Goal: Transaction & Acquisition: Download file/media

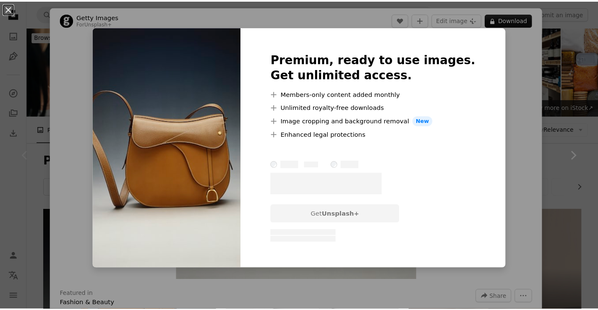
scroll to position [168, 0]
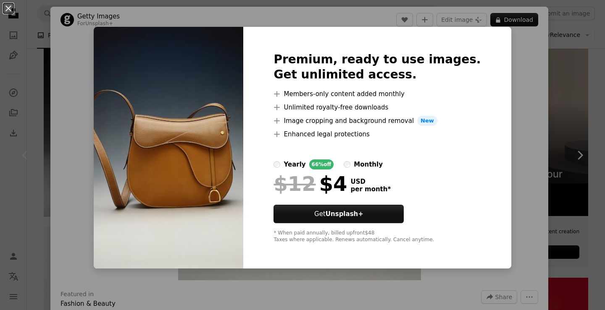
click at [522, 26] on div "An X shape Premium, ready to use images. Get unlimited access. A plus sign Memb…" at bounding box center [302, 155] width 605 height 310
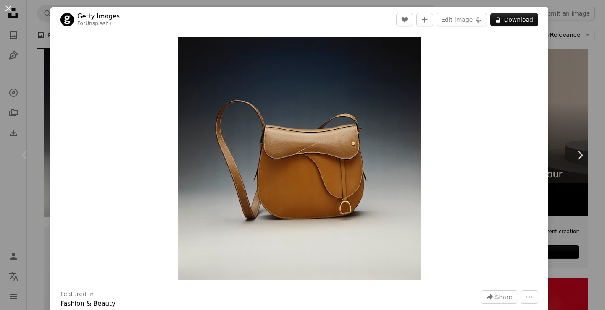
click at [12, 9] on button "An X shape" at bounding box center [8, 8] width 10 height 10
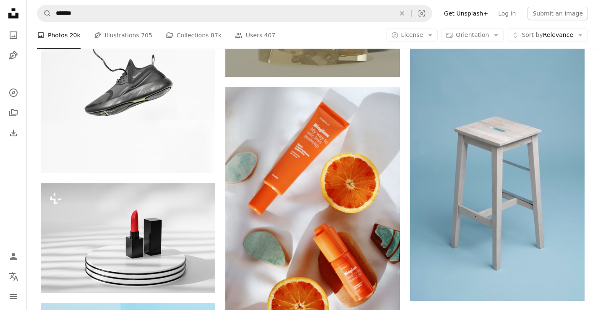
scroll to position [1050, 0]
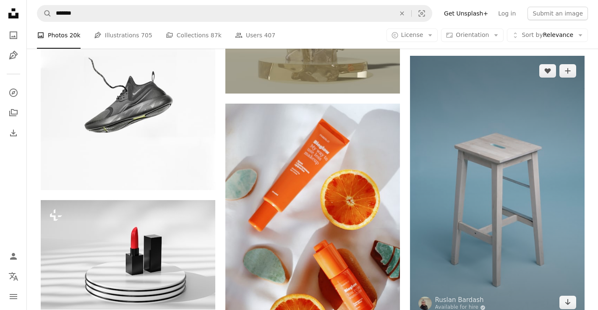
click at [469, 178] on img at bounding box center [497, 187] width 175 height 262
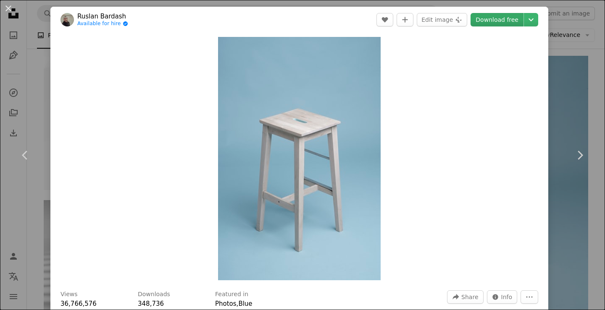
click at [497, 21] on link "Download free" at bounding box center [496, 19] width 53 height 13
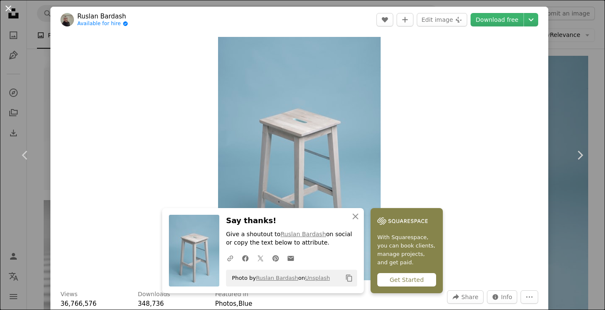
click at [10, 10] on button "An X shape" at bounding box center [8, 8] width 10 height 10
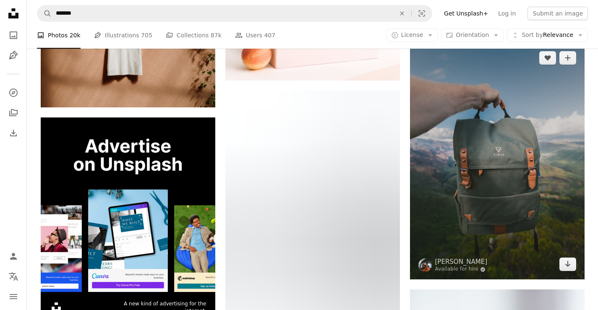
scroll to position [1554, 0]
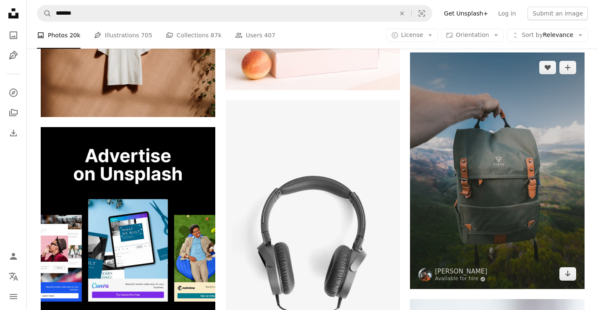
click at [468, 186] on img at bounding box center [497, 170] width 175 height 237
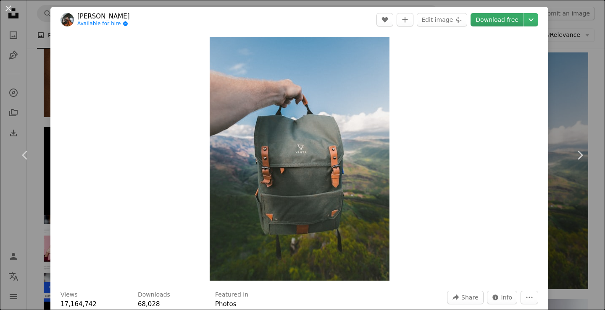
click at [492, 21] on link "Download free" at bounding box center [496, 19] width 53 height 13
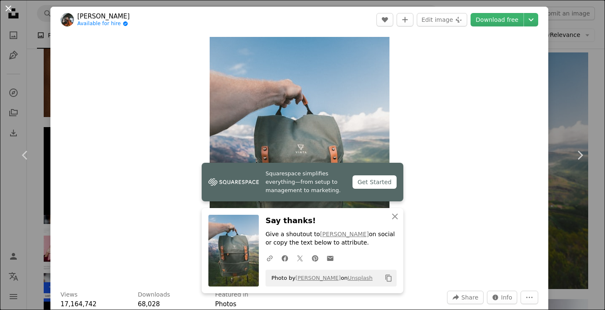
click at [7, 10] on button "An X shape" at bounding box center [8, 8] width 10 height 10
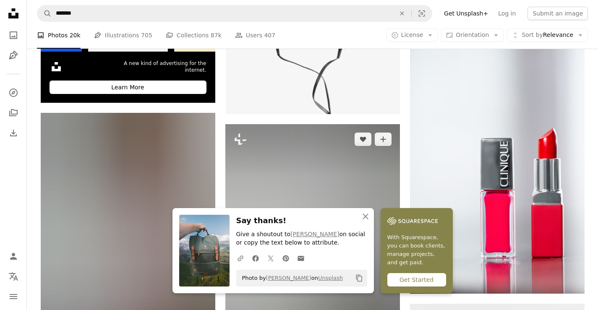
scroll to position [1806, 0]
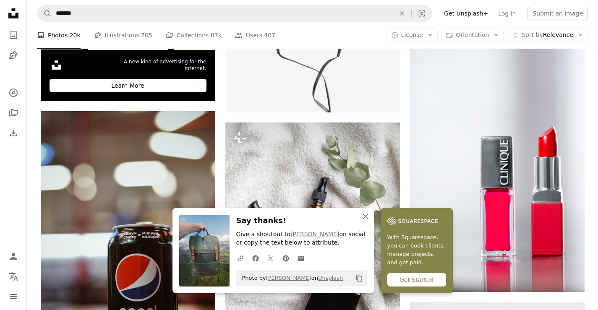
click at [367, 215] on icon "An X shape" at bounding box center [366, 217] width 10 height 10
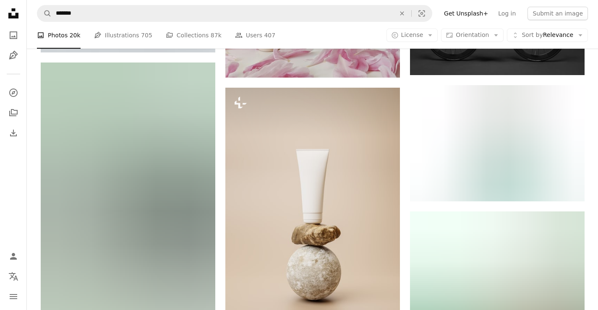
scroll to position [2814, 0]
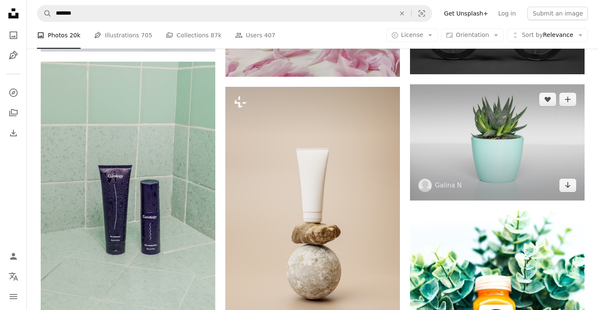
click at [489, 163] on img at bounding box center [497, 142] width 175 height 116
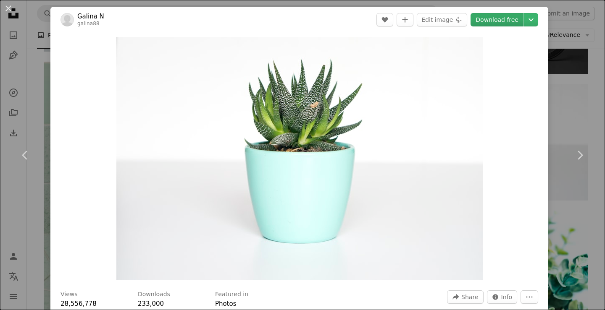
click at [500, 21] on link "Download free" at bounding box center [496, 19] width 53 height 13
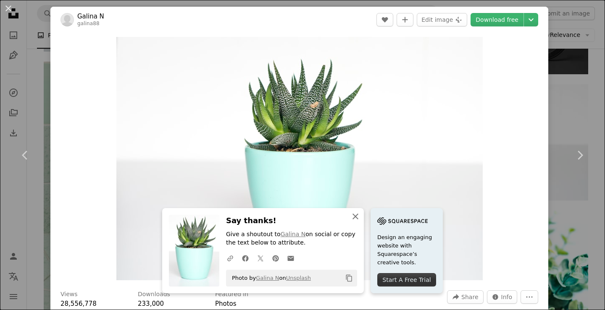
click at [355, 217] on icon "An X shape" at bounding box center [355, 217] width 10 height 10
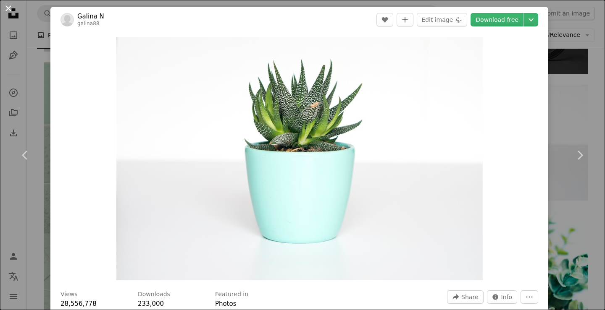
click at [10, 8] on button "An X shape" at bounding box center [8, 8] width 10 height 10
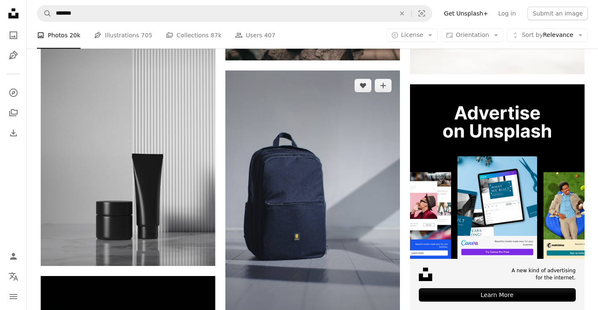
scroll to position [3402, 0]
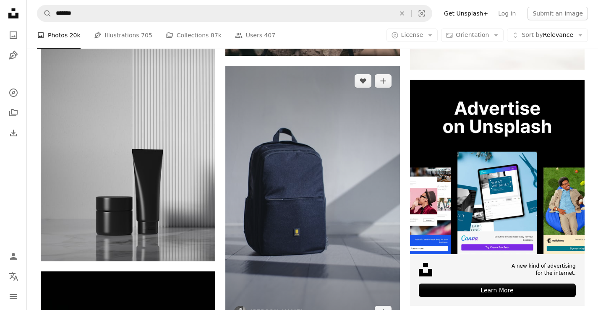
click at [341, 171] on img at bounding box center [313, 197] width 175 height 262
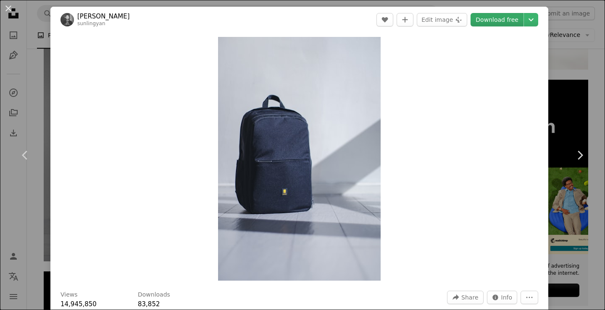
click at [490, 16] on link "Download free" at bounding box center [496, 19] width 53 height 13
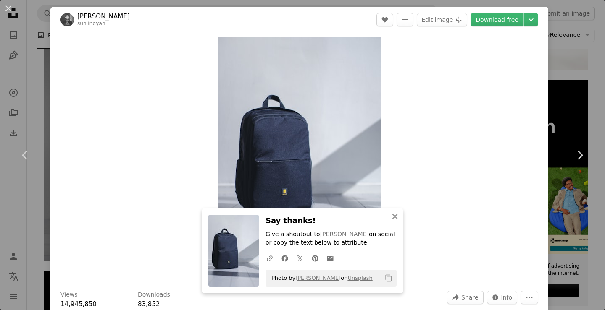
drag, startPoint x: 9, startPoint y: 9, endPoint x: 33, endPoint y: 18, distance: 25.8
click at [9, 9] on button "An X shape" at bounding box center [8, 8] width 10 height 10
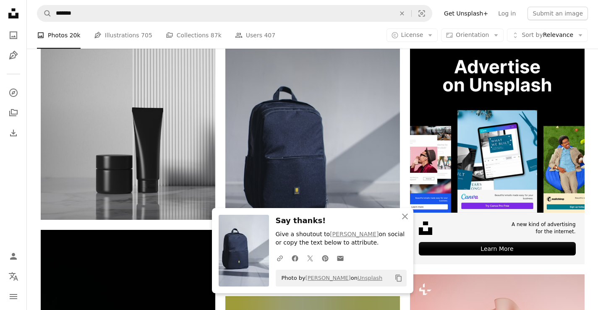
scroll to position [3444, 0]
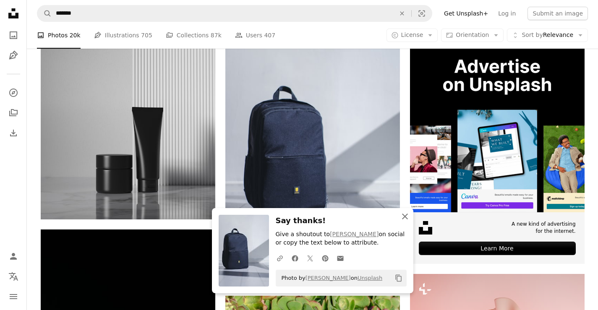
click at [407, 216] on icon "An X shape" at bounding box center [405, 217] width 10 height 10
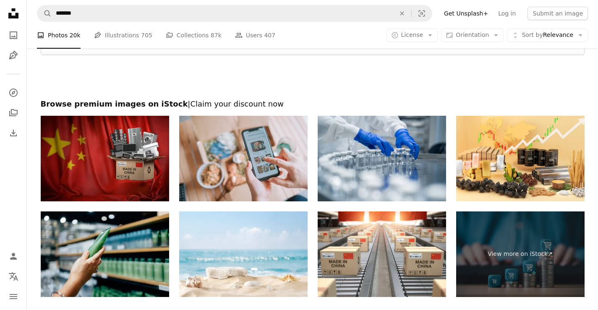
scroll to position [4893, 0]
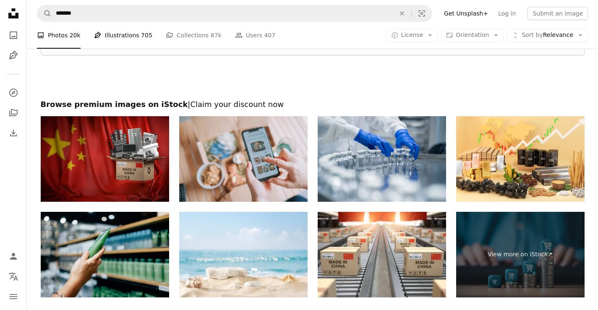
click at [116, 39] on link "Pen Tool Illustrations 705" at bounding box center [123, 35] width 58 height 27
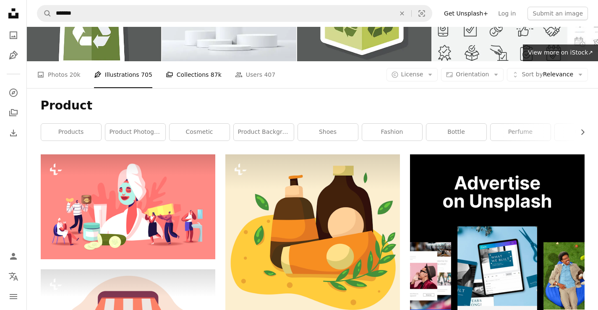
scroll to position [42, 0]
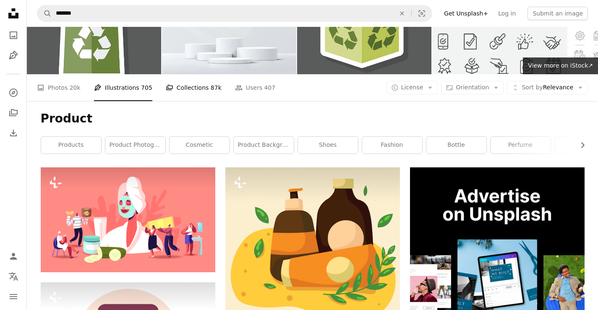
click at [182, 91] on link "A stack of folders Collections 87k" at bounding box center [194, 87] width 56 height 27
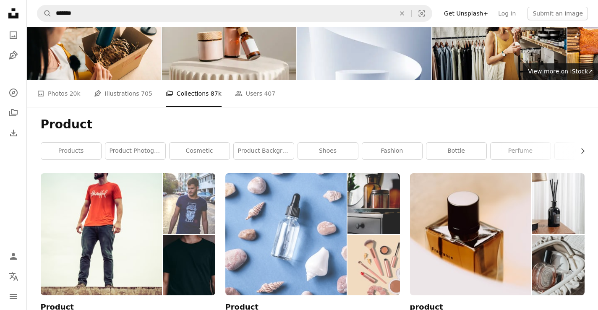
scroll to position [84, 0]
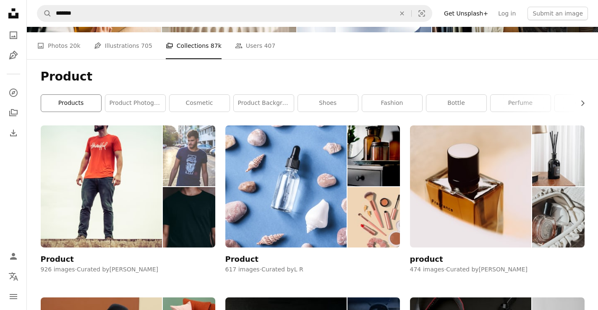
click at [69, 102] on link "products" at bounding box center [71, 103] width 60 height 17
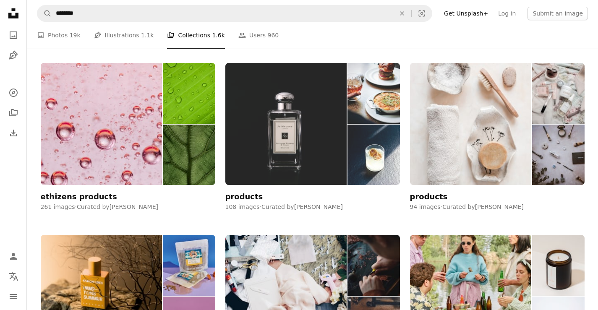
scroll to position [840, 0]
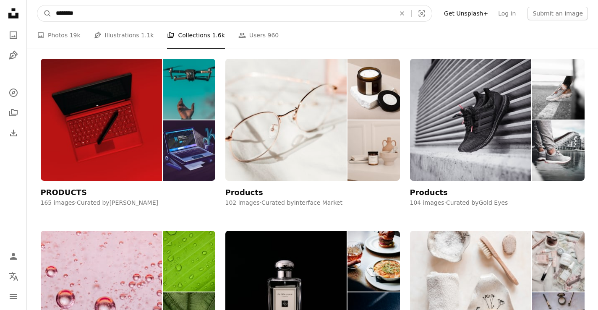
click at [96, 8] on input "********" at bounding box center [222, 13] width 341 height 16
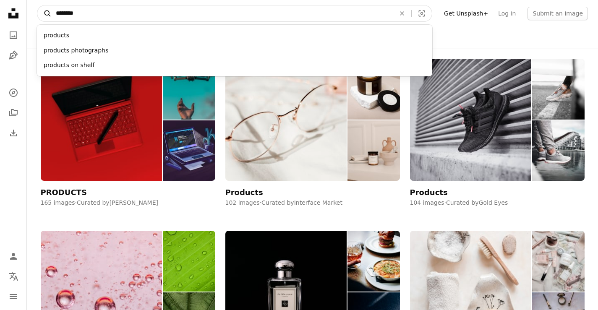
drag, startPoint x: 98, startPoint y: 9, endPoint x: 45, endPoint y: 8, distance: 52.5
click at [45, 8] on form "A magnifying glass ******** products products photographs products on shelf An …" at bounding box center [235, 13] width 396 height 17
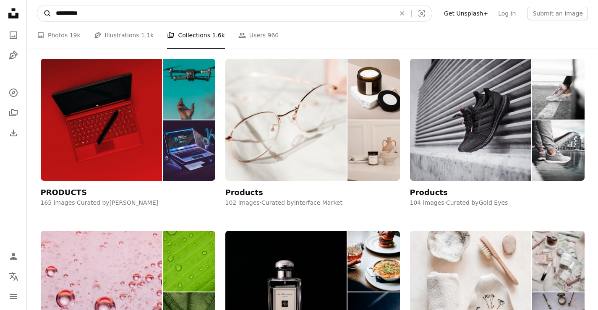
type input "**********"
click button "A magnifying glass" at bounding box center [44, 13] width 14 height 16
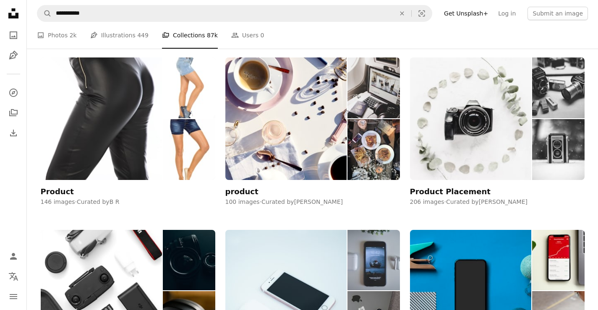
scroll to position [1302, 0]
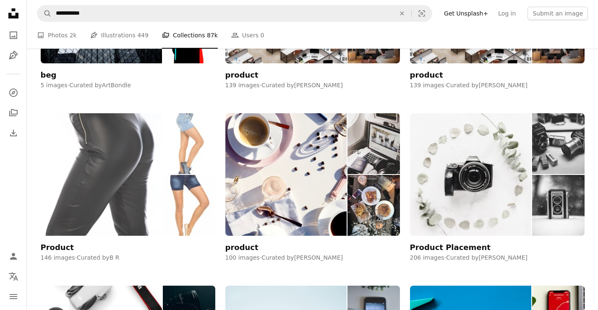
click at [60, 248] on div "Product" at bounding box center [57, 248] width 33 height 10
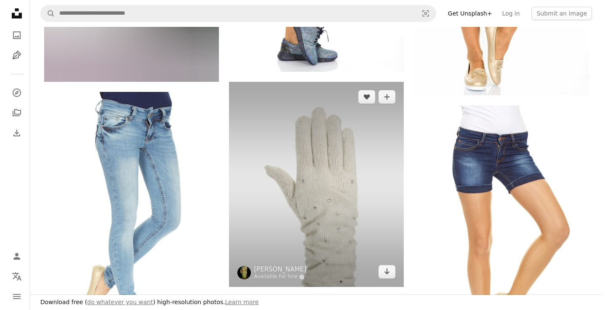
scroll to position [336, 0]
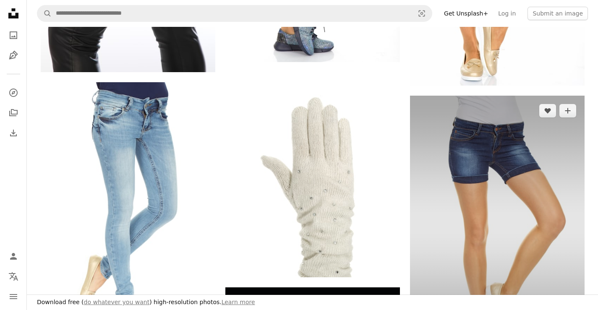
click at [491, 151] on img at bounding box center [497, 227] width 175 height 262
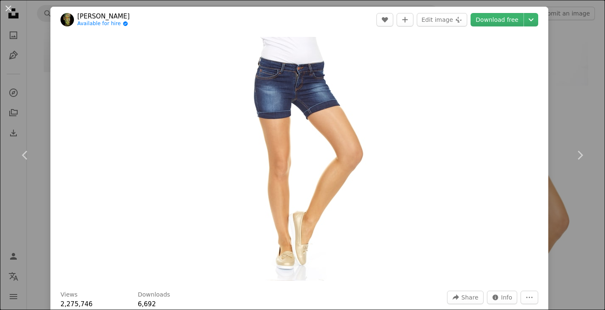
click at [287, 102] on img "Zoom in on this image" at bounding box center [299, 159] width 163 height 244
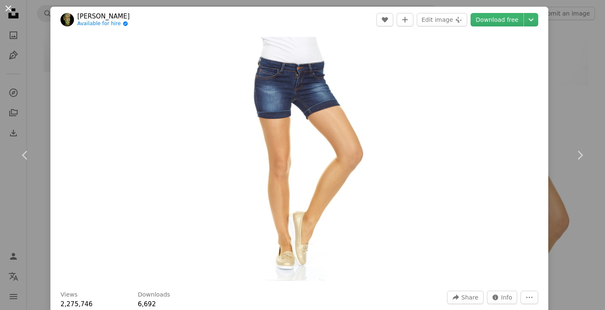
click at [8, 9] on button "An X shape" at bounding box center [8, 8] width 10 height 10
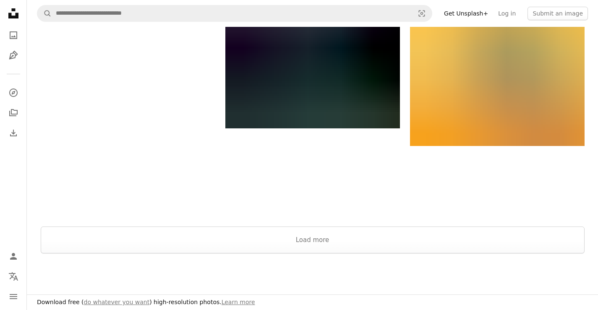
scroll to position [1554, 0]
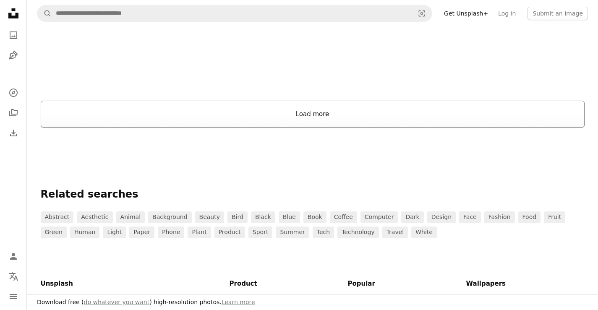
click at [266, 118] on button "Load more" at bounding box center [313, 114] width 544 height 27
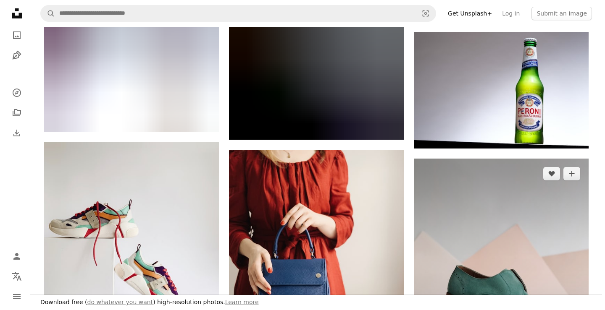
scroll to position [4200, 0]
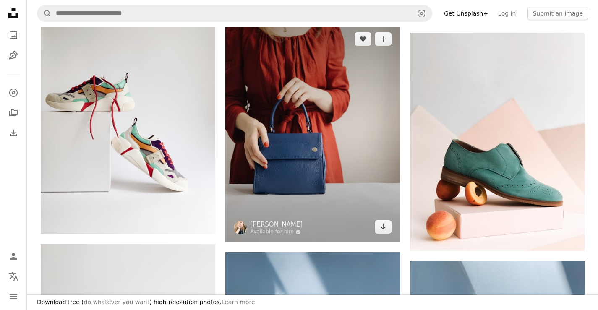
click at [315, 148] on img at bounding box center [313, 133] width 175 height 218
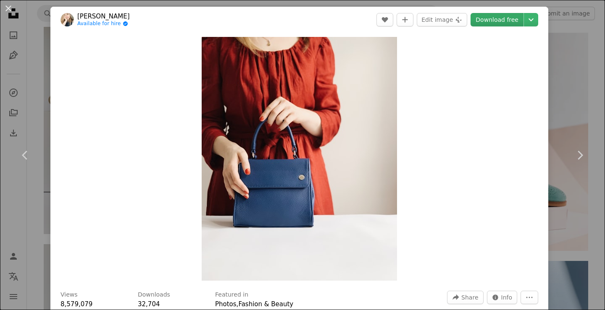
click at [490, 18] on link "Download free" at bounding box center [496, 19] width 53 height 13
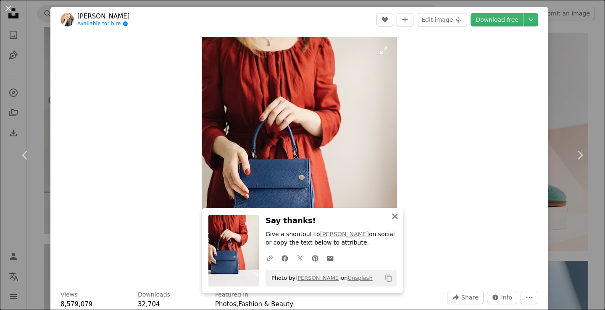
drag, startPoint x: 391, startPoint y: 218, endPoint x: 379, endPoint y: 207, distance: 16.0
click at [391, 218] on icon "An X shape" at bounding box center [395, 217] width 10 height 10
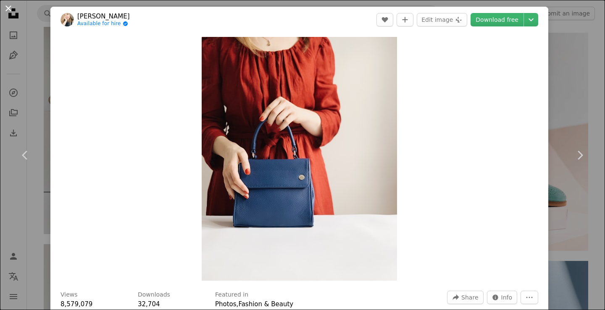
click at [5, 9] on button "An X shape" at bounding box center [8, 8] width 10 height 10
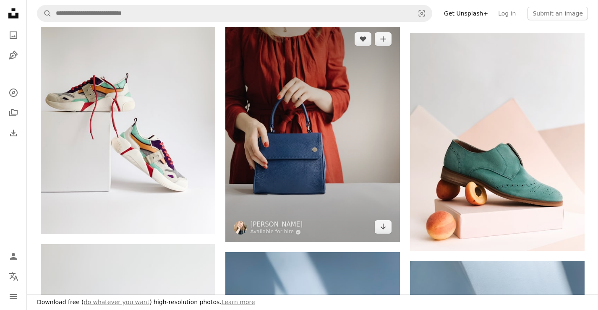
click at [306, 140] on img at bounding box center [313, 133] width 175 height 218
